Goal: Information Seeking & Learning: Find specific fact

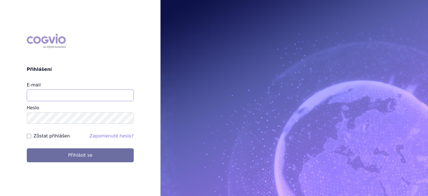
click at [84, 94] on input "E-mail" at bounding box center [80, 95] width 107 height 12
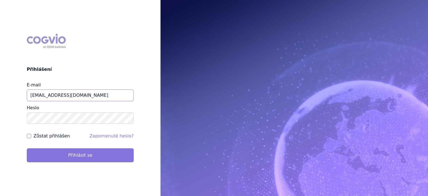
type input "jiri.sterba2@vzp.cz"
click at [69, 153] on button "Přihlásit se" at bounding box center [80, 155] width 107 height 14
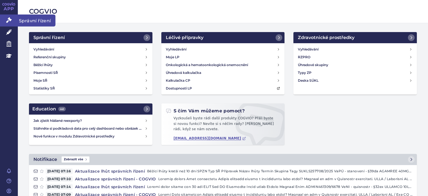
click at [7, 20] on icon at bounding box center [9, 20] width 6 height 6
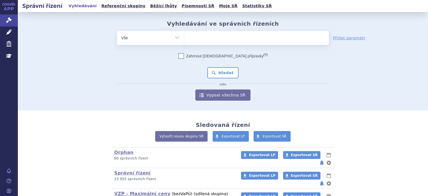
click at [235, 38] on ul at bounding box center [256, 37] width 145 height 12
click at [184, 38] on select at bounding box center [184, 38] width 0 height 14
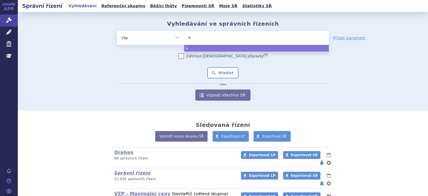
type input "ak"
type input "akan"
type input "akant"
type input "akanti"
type input "akantior"
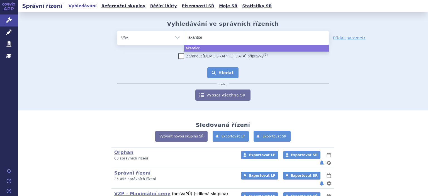
select select "akantior"
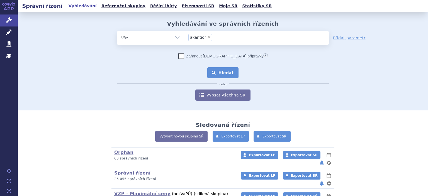
click at [222, 71] on button "Hledat" at bounding box center [222, 72] width 31 height 11
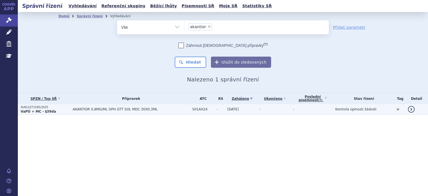
click at [35, 112] on strong "VaPÚ + MC - §39da" at bounding box center [38, 112] width 35 height 4
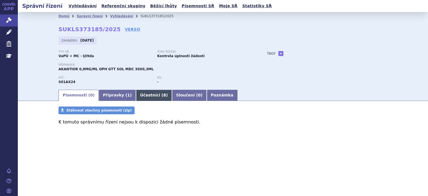
click at [147, 96] on link "Účastníci ( 8 )" at bounding box center [154, 95] width 36 height 11
